Goal: Check status: Check status

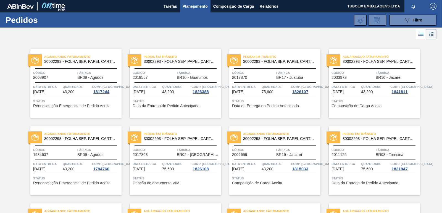
click at [176, 80] on div "Pedido em Trânsito 30002293 - FOLHA SEP. PAPEL CARTAO 1200x1000M 350g Código 20…" at bounding box center [175, 83] width 91 height 69
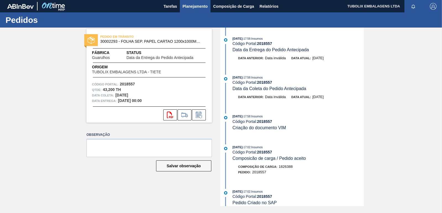
click at [193, 0] on button "Planejamento" at bounding box center [195, 6] width 31 height 12
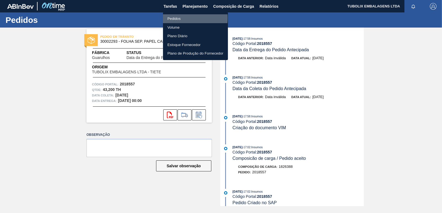
click at [174, 18] on li "Pedidos" at bounding box center [195, 18] width 65 height 9
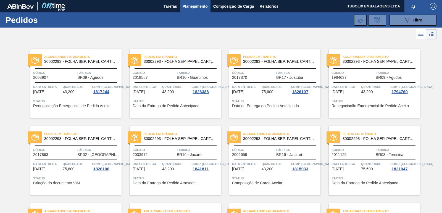
click at [192, 71] on span "Fábrica" at bounding box center [198, 73] width 43 height 6
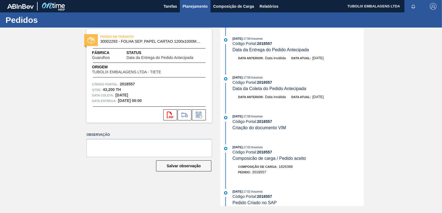
click at [194, 7] on span "Planejamento" at bounding box center [194, 6] width 25 height 7
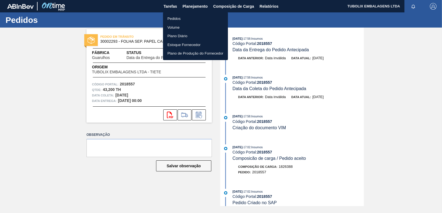
click at [175, 17] on li "Pedidos" at bounding box center [195, 18] width 65 height 9
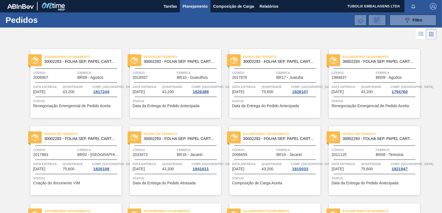
click at [160, 60] on span "30002293 - FOLHA SEP. PAPEL CARTAO 1200x1000M 350g" at bounding box center [180, 62] width 73 height 4
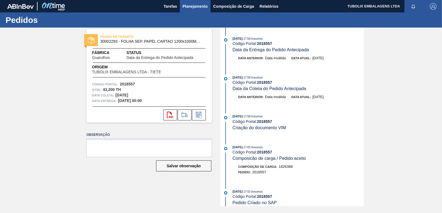
click at [190, 7] on span "Planejamento" at bounding box center [194, 6] width 25 height 7
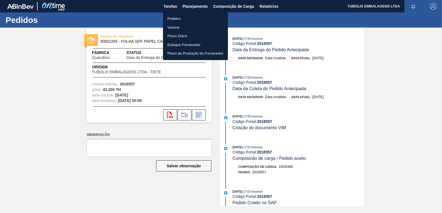
click at [174, 17] on li "Pedidos" at bounding box center [195, 18] width 65 height 9
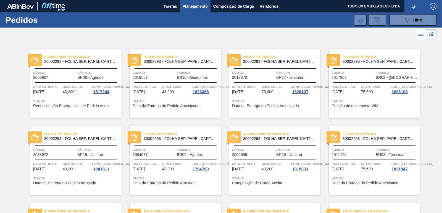
click at [432, 8] on img "button" at bounding box center [432, 6] width 7 height 7
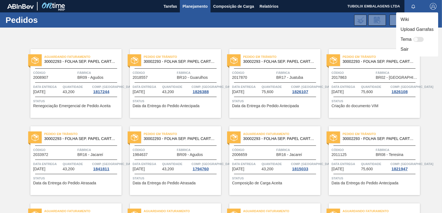
click at [406, 49] on li "Sair" at bounding box center [417, 49] width 42 height 10
